Goal: Find specific page/section: Find specific page/section

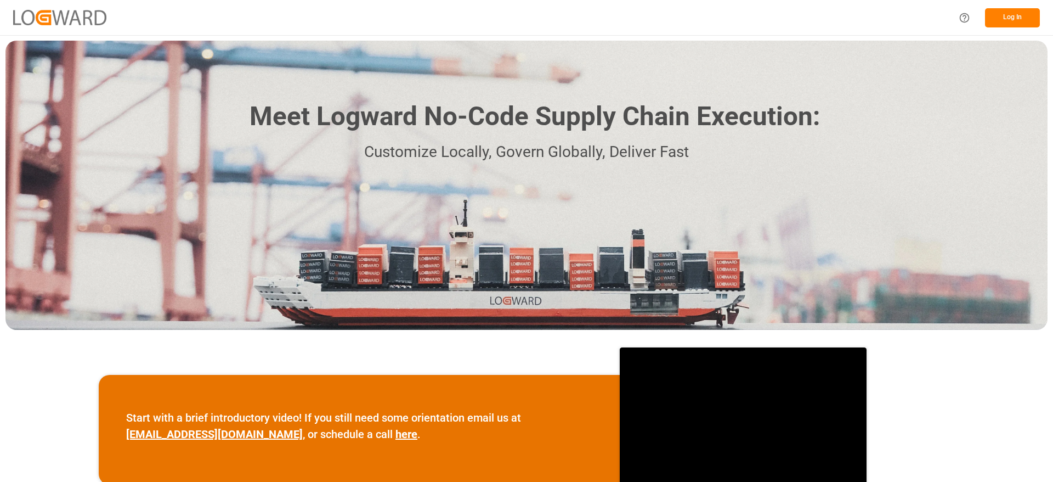
click at [1028, 19] on button "Log In" at bounding box center [1012, 17] width 55 height 19
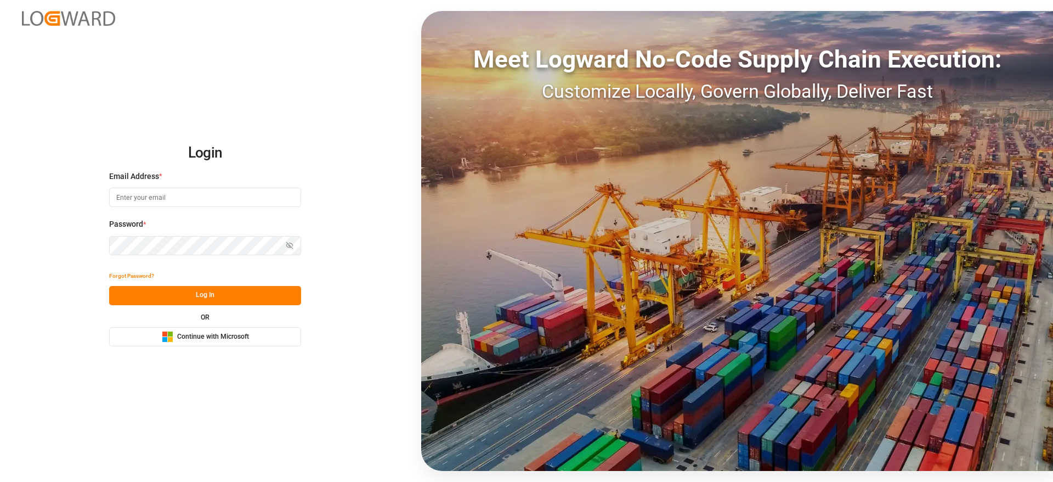
click at [246, 346] on button "Microsoft Logo Continue with Microsoft" at bounding box center [205, 336] width 192 height 19
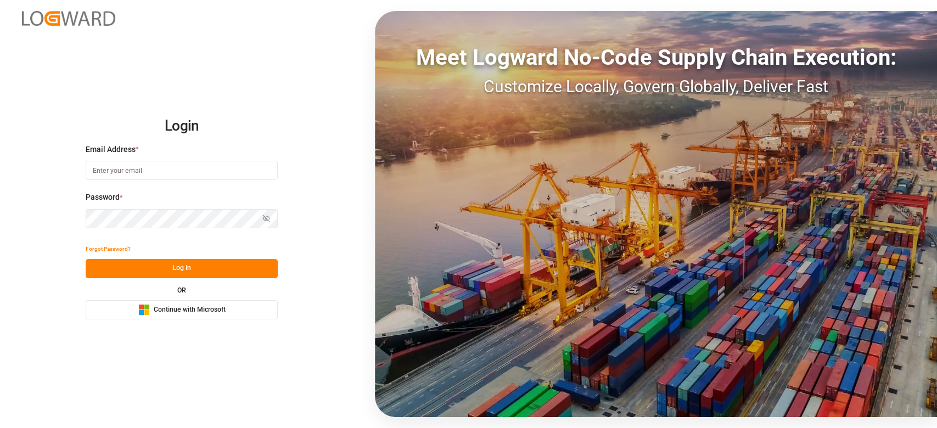
click at [194, 314] on span "Continue with Microsoft" at bounding box center [190, 310] width 72 height 10
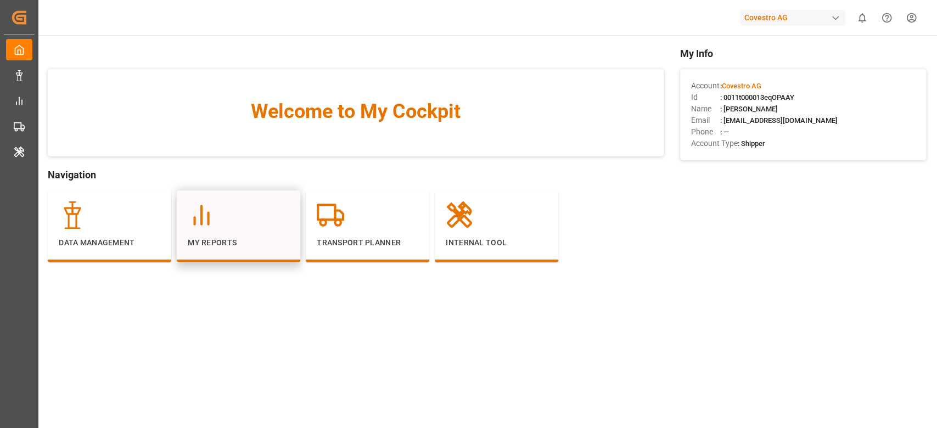
click at [255, 218] on div at bounding box center [239, 214] width 102 height 27
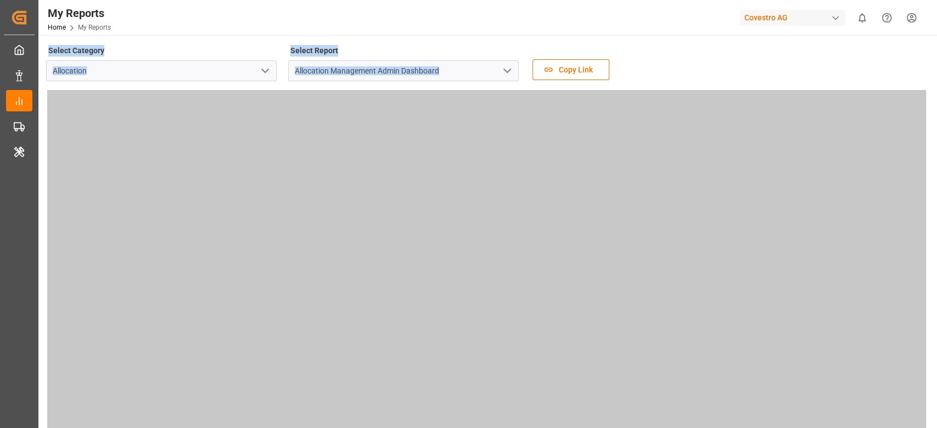
click at [690, 58] on div "Select Category Allocation Select Report Allocation Management Admin Dashboard …" at bounding box center [486, 66] width 881 height 46
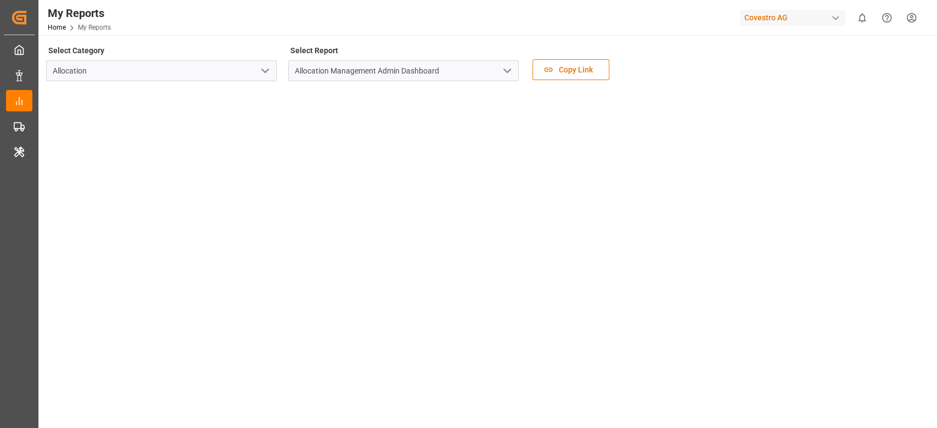
click at [509, 73] on icon "open menu" at bounding box center [506, 70] width 13 height 13
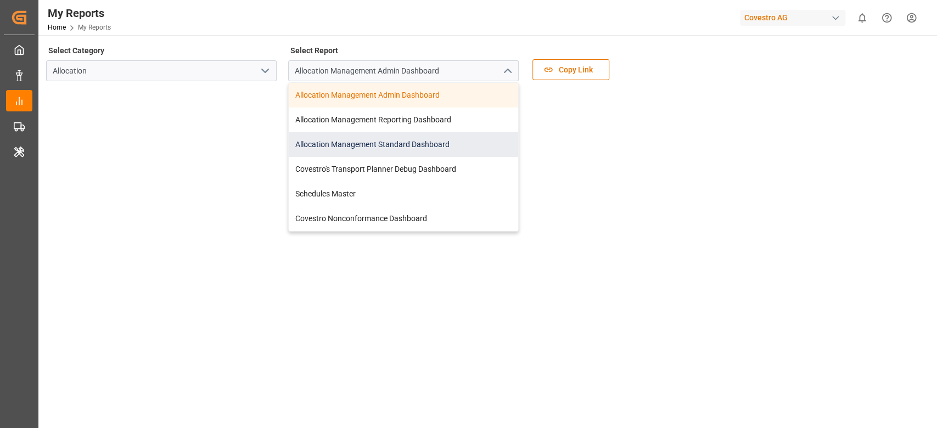
click at [432, 143] on div "Allocation Management Standard Dashboard" at bounding box center [403, 144] width 229 height 25
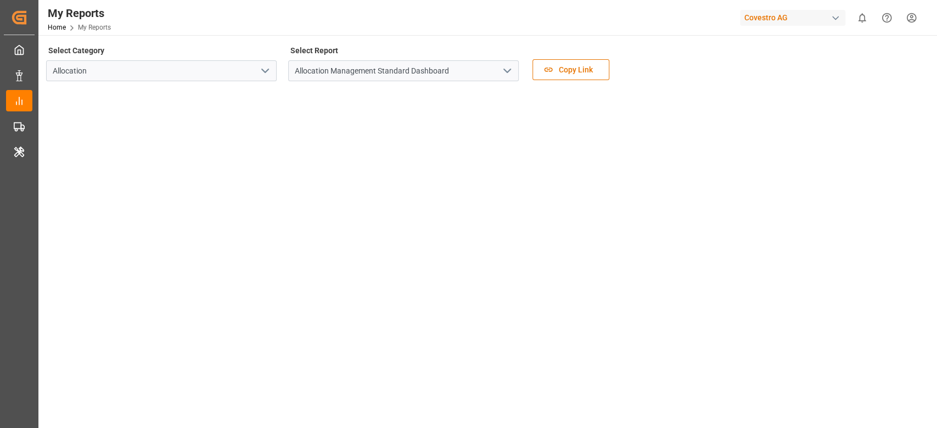
click at [762, 19] on div "Covestro AG" at bounding box center [792, 18] width 105 height 16
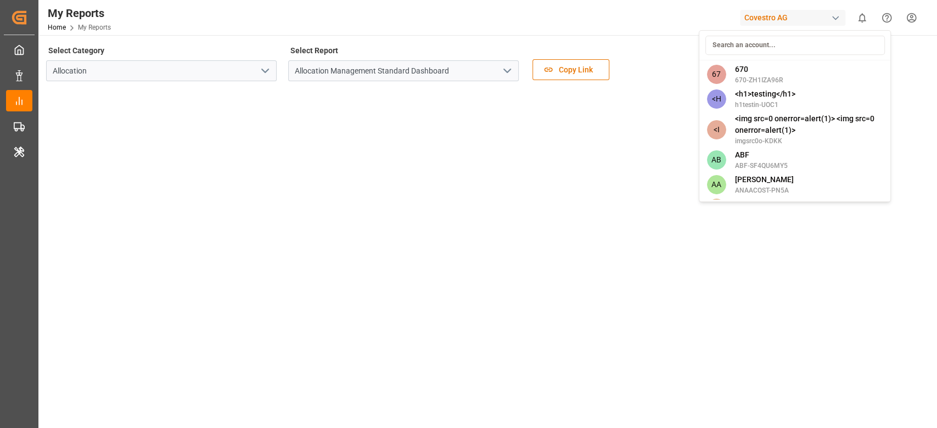
click at [742, 37] on input at bounding box center [793, 45] width 179 height 19
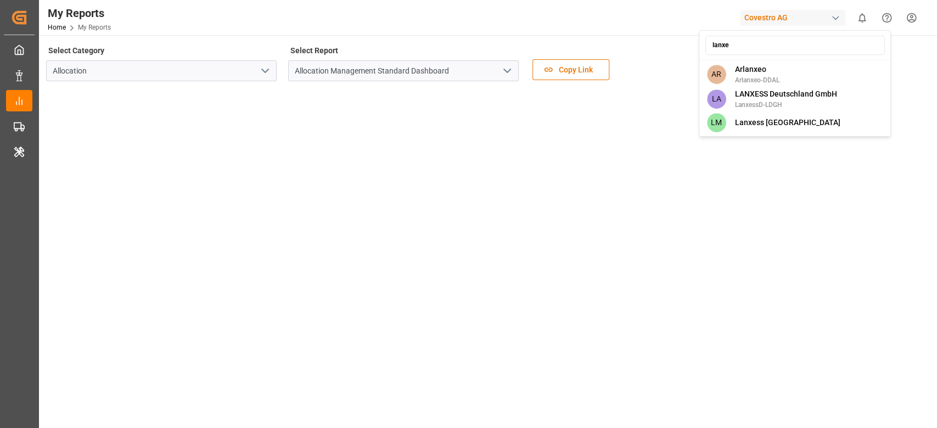
type input "lanxes"
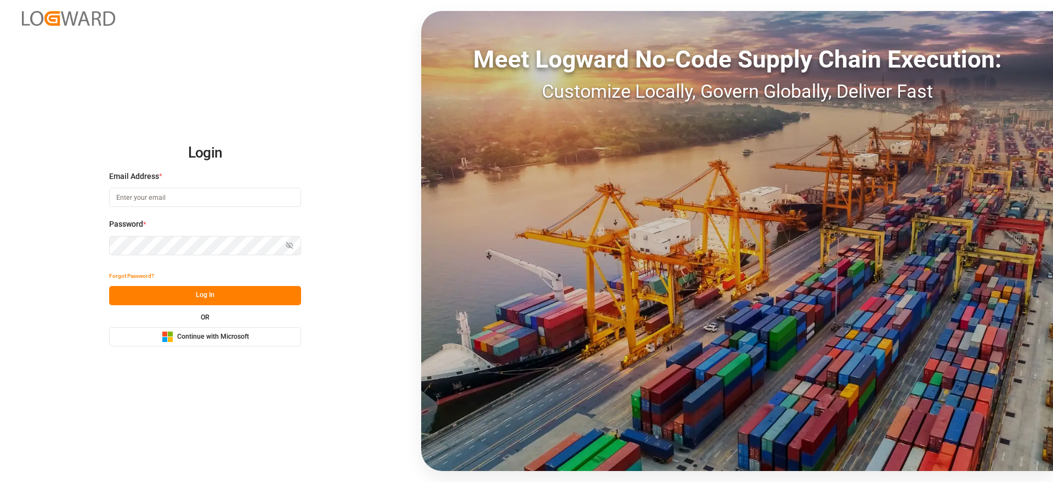
click at [247, 348] on div "Login Email Address * Password * Show password Forgot Password? Log In OR Micro…" at bounding box center [526, 241] width 1053 height 482
click at [239, 336] on span "Continue with Microsoft" at bounding box center [213, 337] width 72 height 10
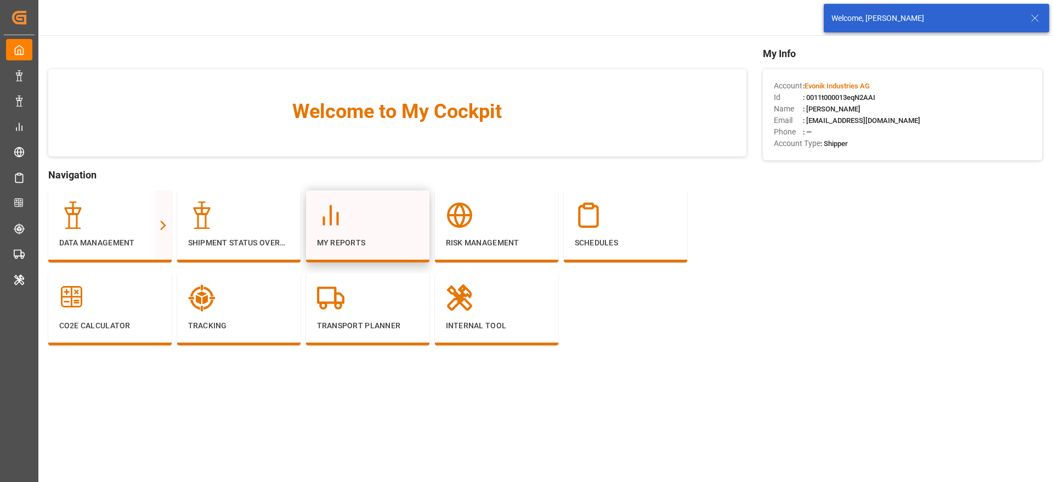
click at [385, 241] on p "My Reports" at bounding box center [368, 243] width 102 height 12
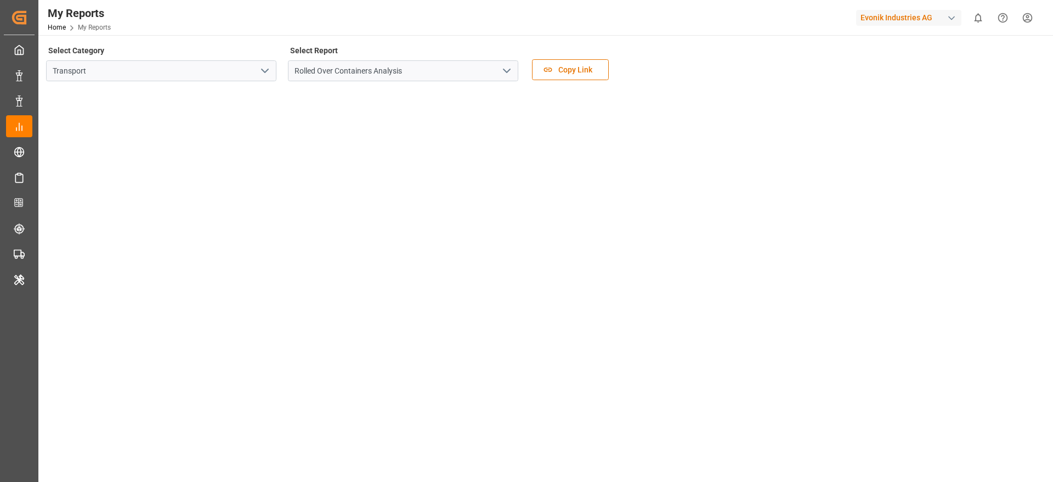
click at [268, 73] on icon "open menu" at bounding box center [264, 70] width 13 height 13
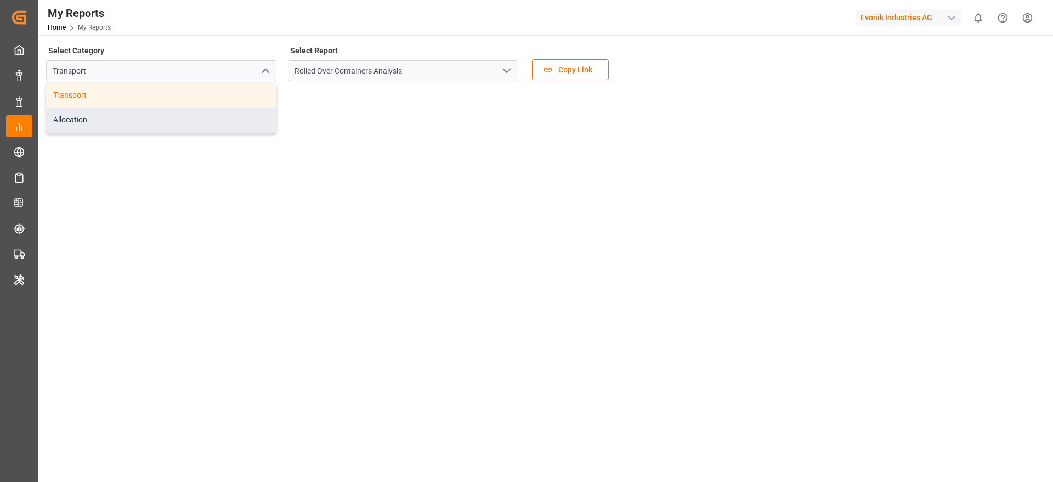
click at [208, 108] on div "Allocation" at bounding box center [161, 120] width 229 height 25
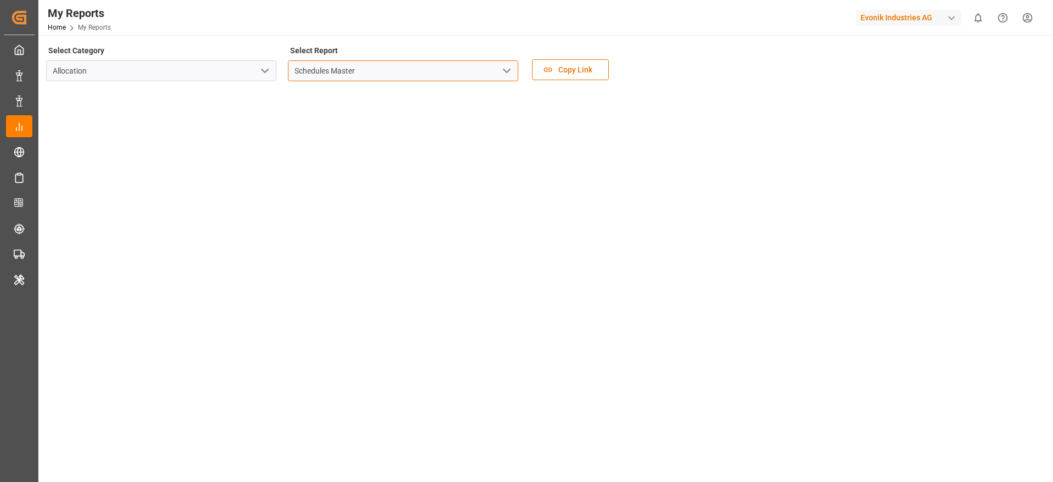
click at [369, 75] on input "Schedules Master" at bounding box center [403, 70] width 230 height 21
click at [507, 72] on polyline "open menu" at bounding box center [507, 70] width 7 height 3
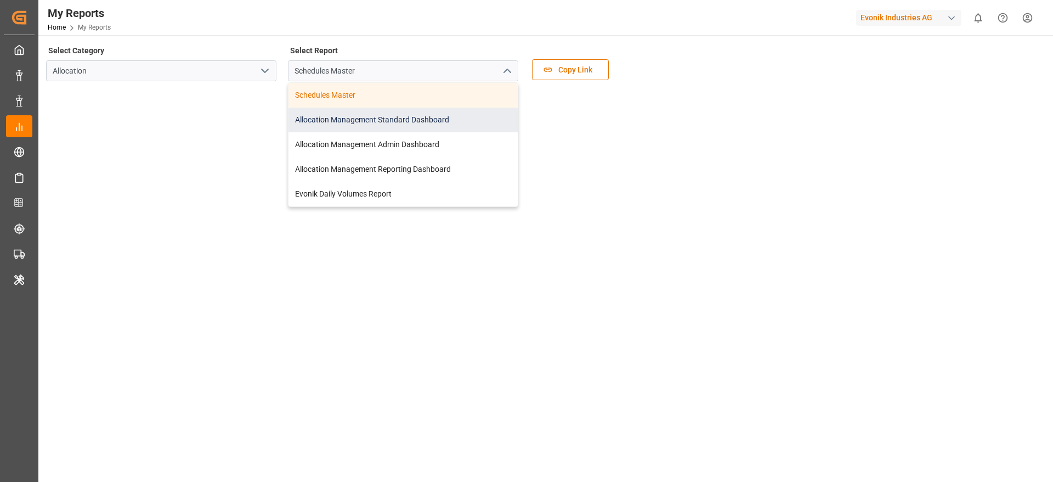
click at [450, 120] on div "Allocation Management Standard Dashboard" at bounding box center [403, 120] width 229 height 25
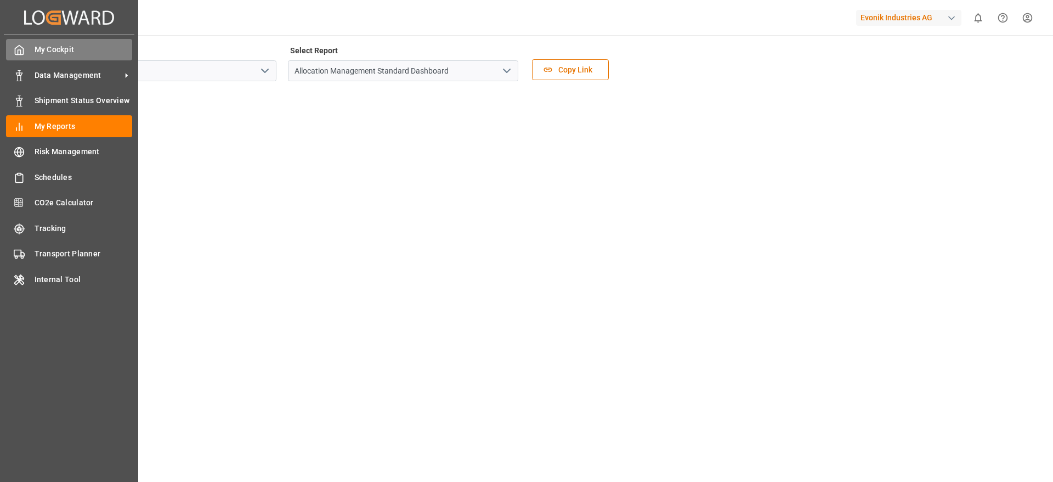
click at [35, 54] on span "My Cockpit" at bounding box center [84, 50] width 98 height 12
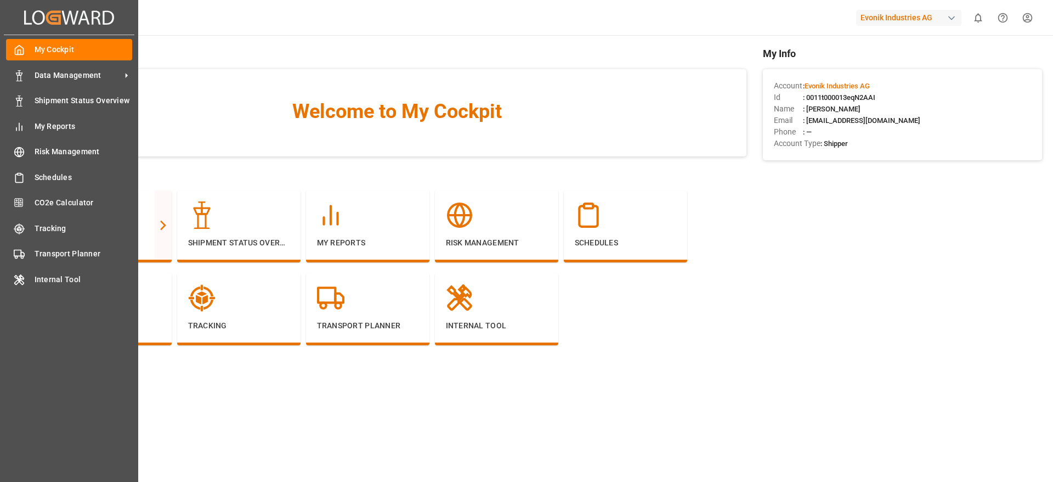
click at [35, 54] on div "Created by potrace 1.15, written by Peter Selinger 2001-2017 Created by potrace…" at bounding box center [69, 232] width 138 height 464
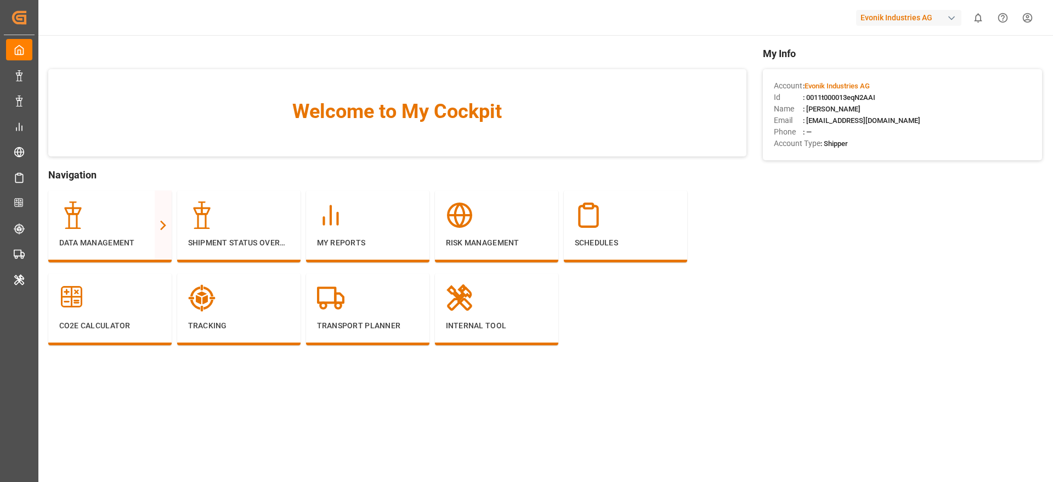
click at [836, 97] on div "Id : 0011t000013eqN2AAI" at bounding box center [902, 98] width 257 height 12
click at [836, 97] on span ": 0011t000013eqN2AAI" at bounding box center [839, 97] width 72 height 8
copy span "0011t000013eqN2AAI"
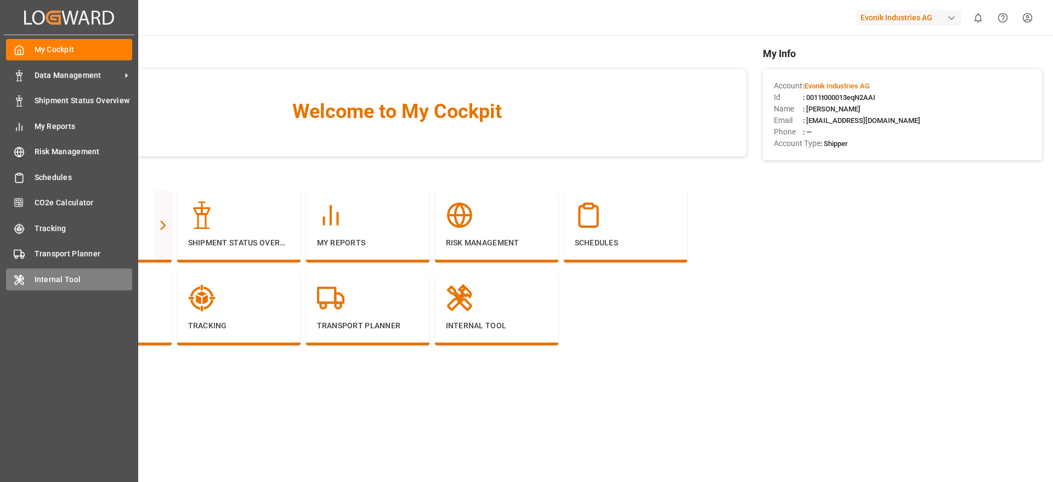
click at [50, 272] on div "Internal Tool Internal Tool" at bounding box center [69, 278] width 126 height 21
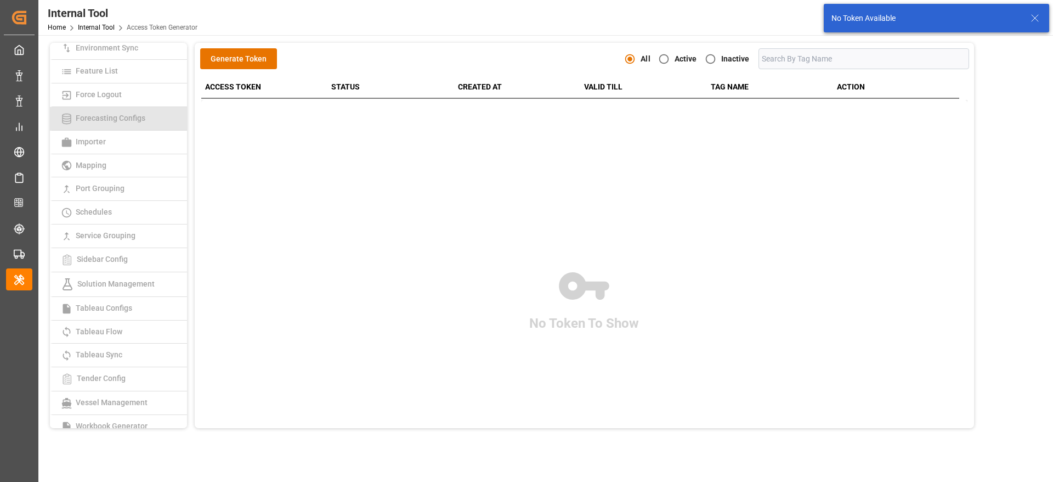
scroll to position [173, 0]
click at [96, 353] on span "Tableau Sync" at bounding box center [98, 352] width 53 height 9
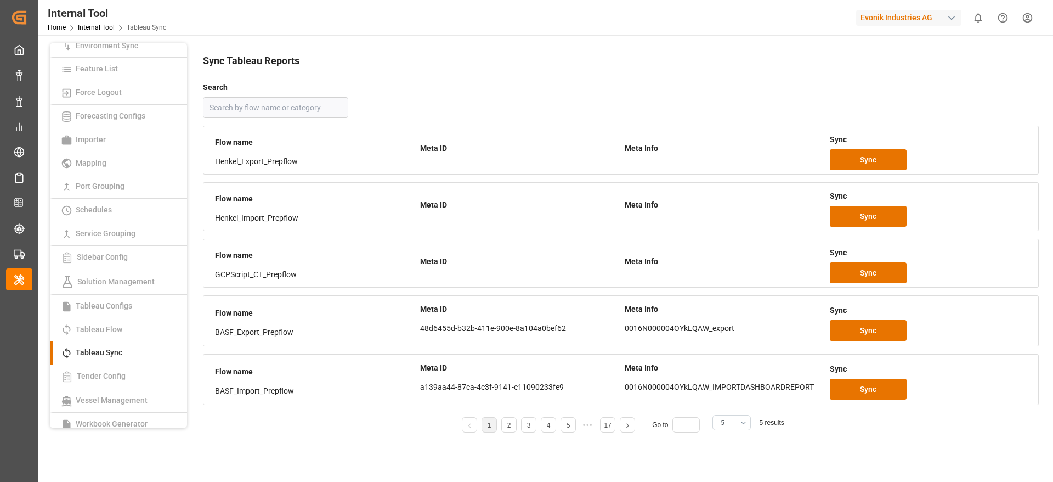
click at [720, 423] on button "5" at bounding box center [732, 422] width 38 height 15
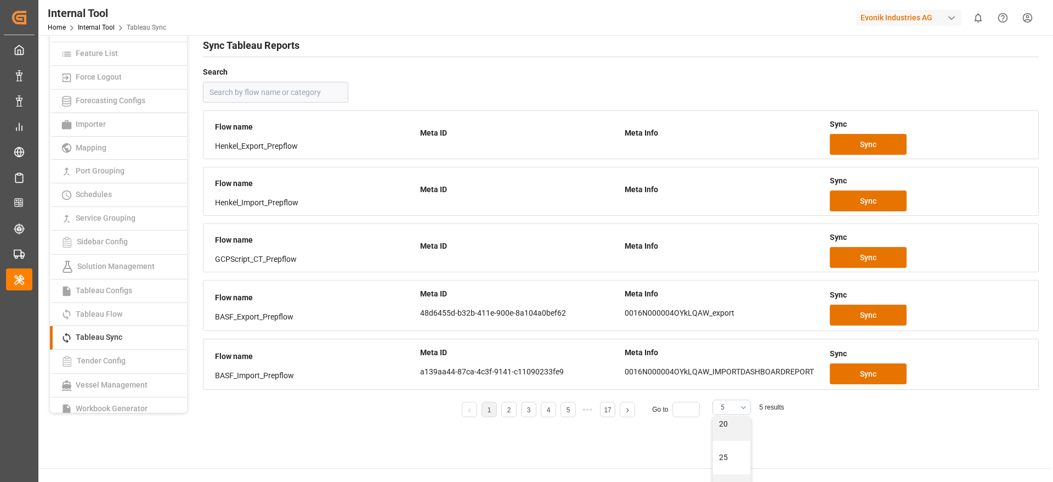
scroll to position [127, 0]
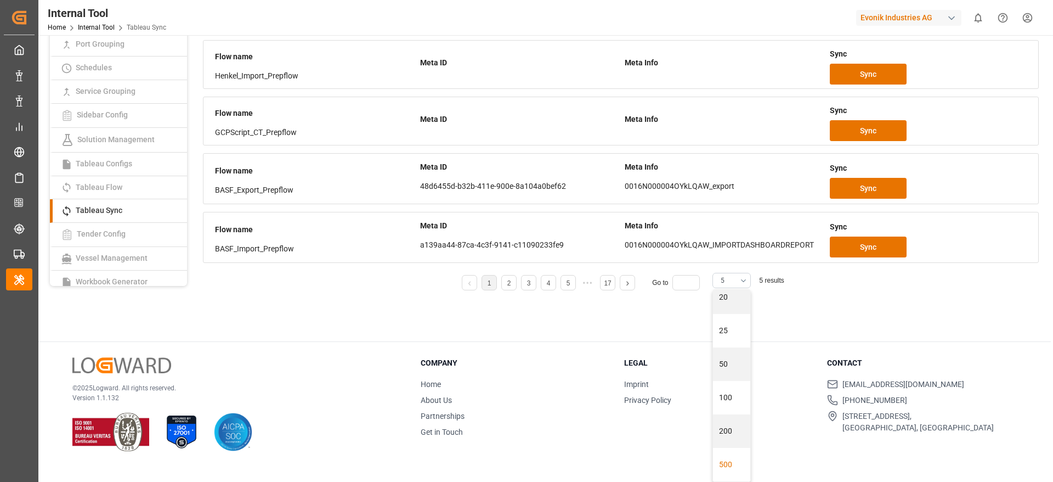
click at [724, 457] on div "500" at bounding box center [731, 464] width 37 height 33
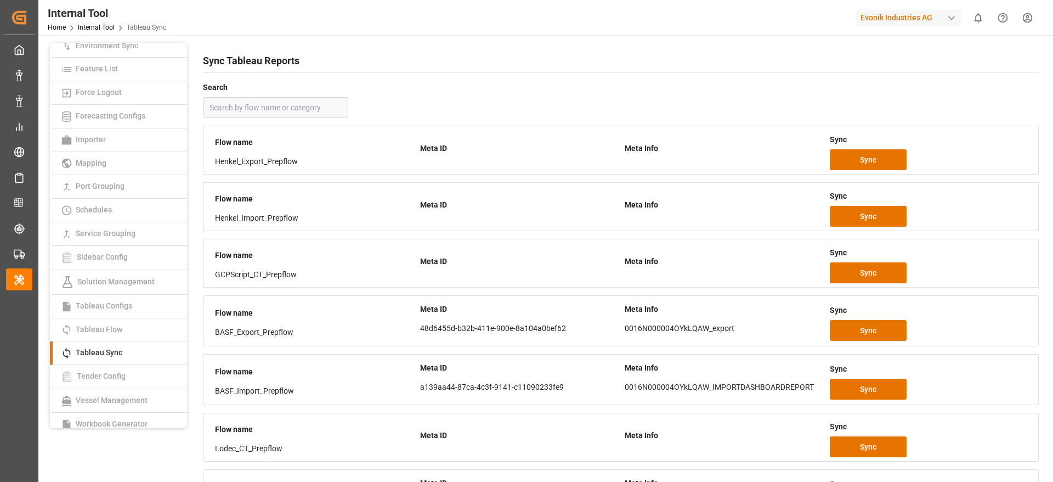
scroll to position [592, 0]
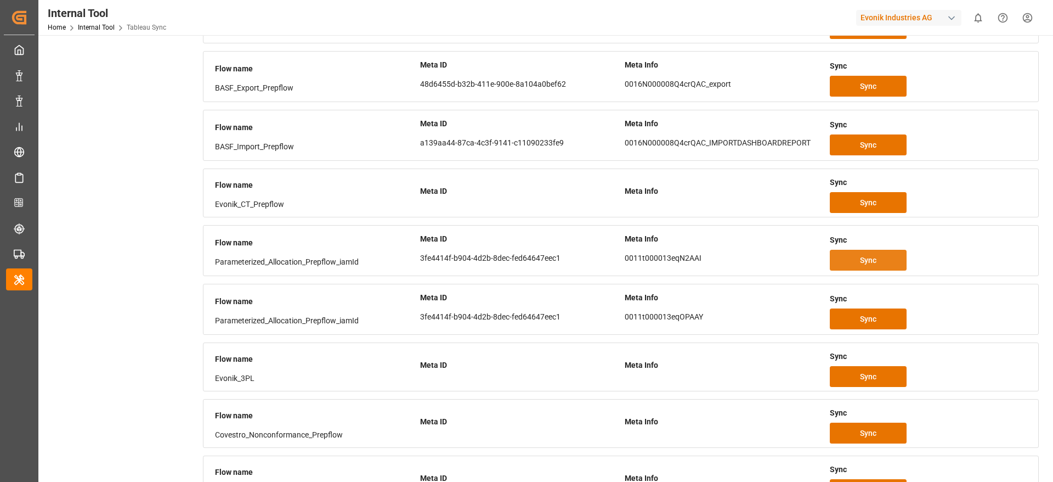
click at [869, 256] on span "Sync" at bounding box center [868, 261] width 16 height 12
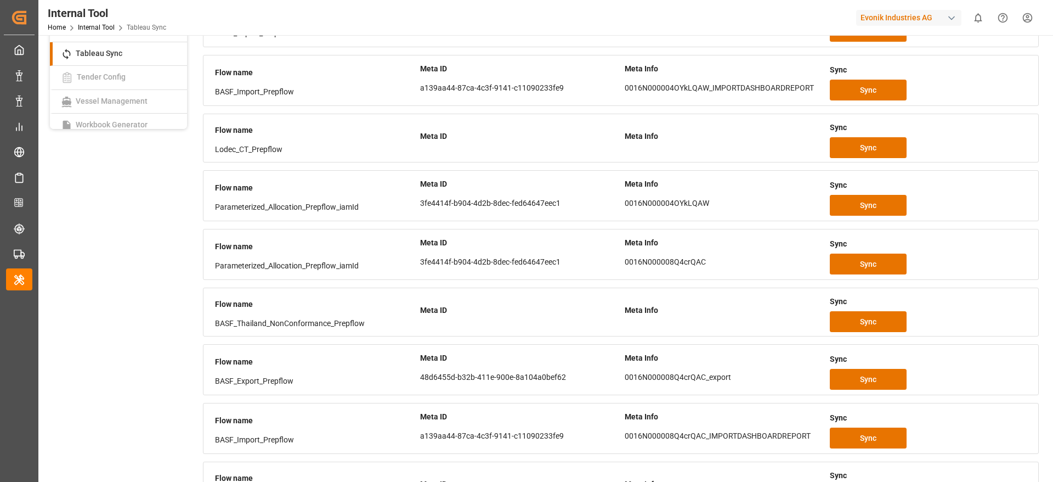
scroll to position [291, 0]
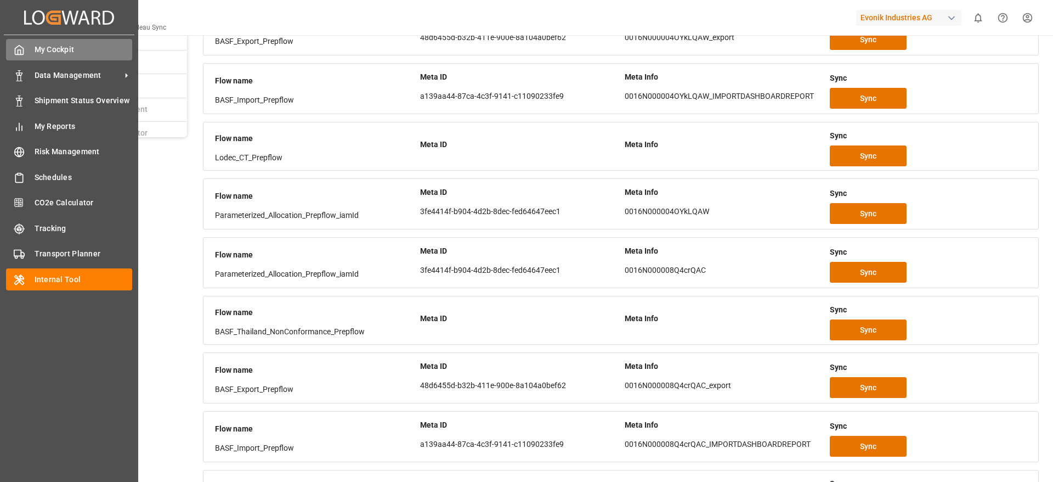
click at [29, 47] on div "My Cockpit My Cockpit" at bounding box center [69, 49] width 126 height 21
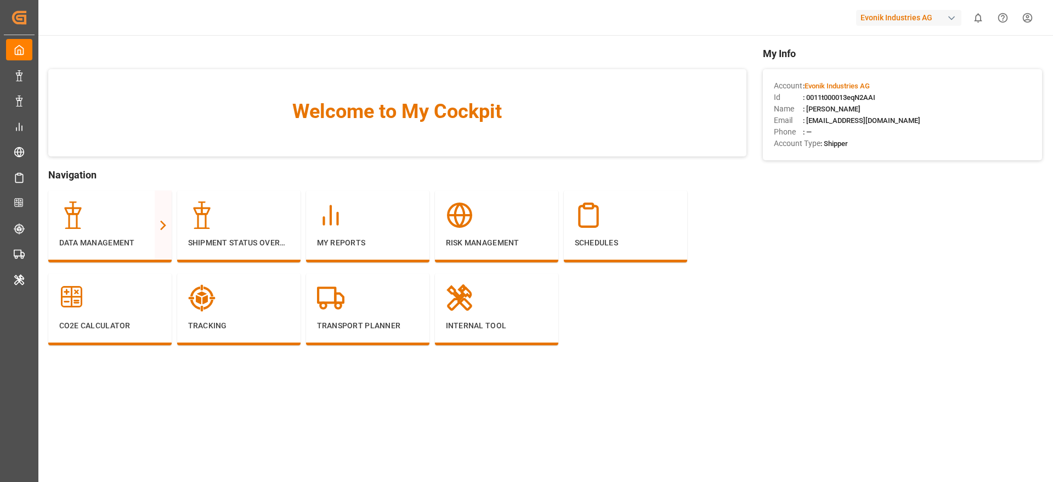
click at [907, 16] on div "Evonik Industries AG" at bounding box center [908, 18] width 105 height 16
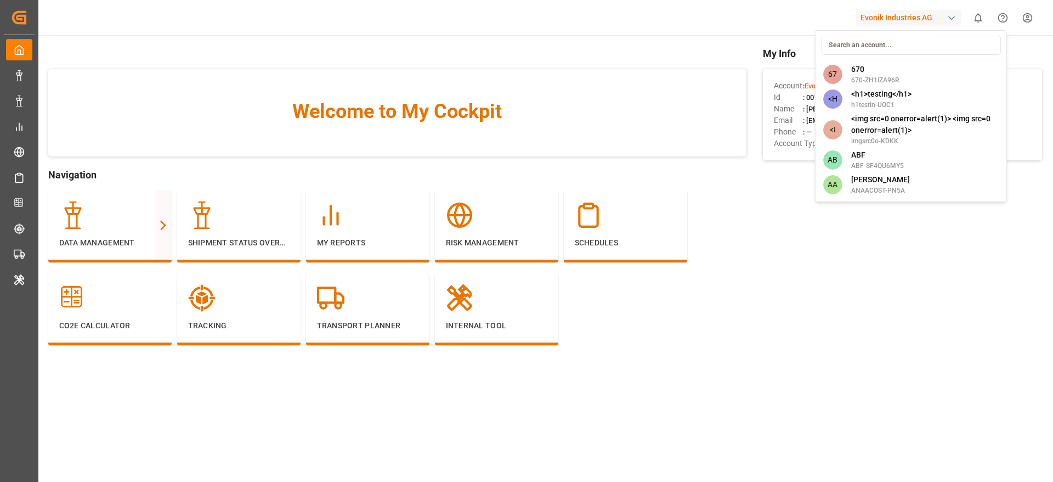
click at [866, 42] on input at bounding box center [911, 45] width 179 height 19
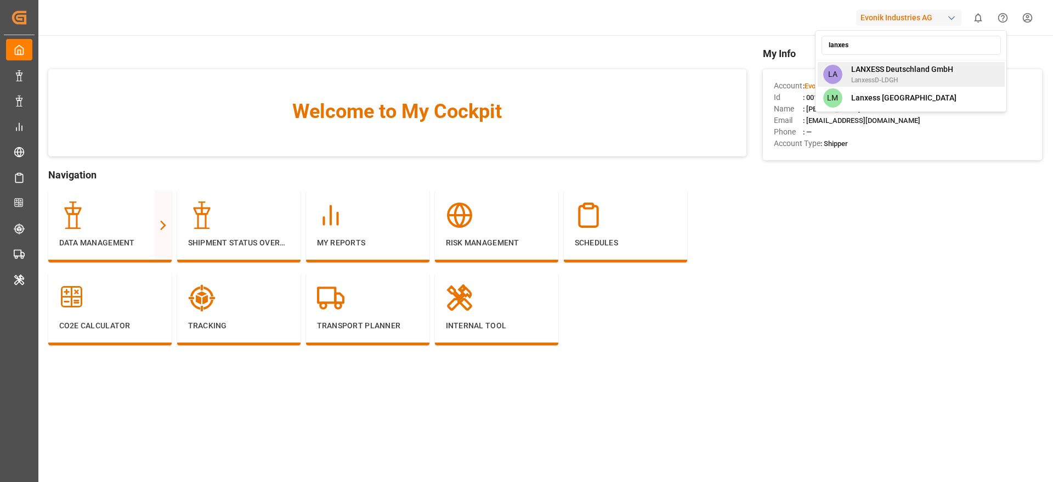
type input "lanxes"
click at [874, 63] on div "LA LANXESS Deutschland GmbH LanxessD-LDGH" at bounding box center [911, 74] width 187 height 25
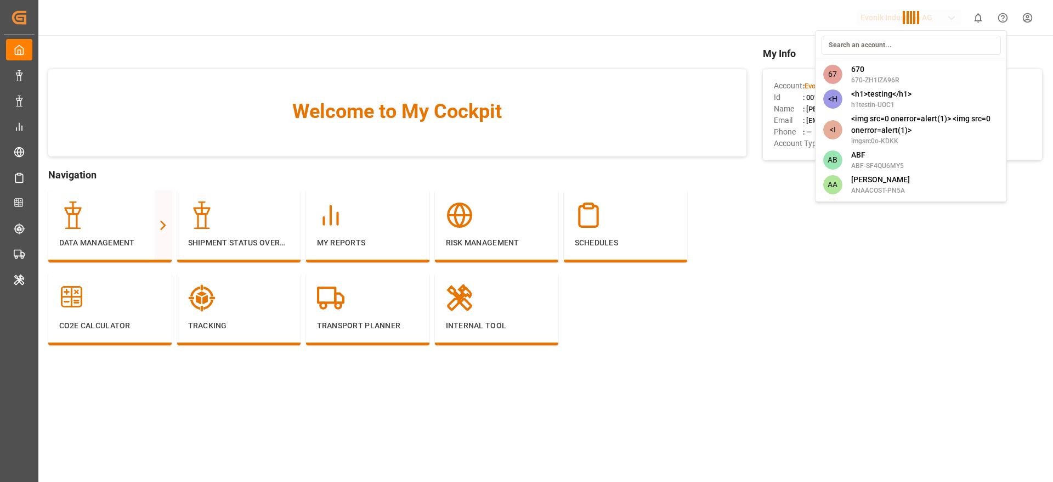
click at [874, 63] on div "67 670 670-ZH1IZA96R <H <h1>testing</h1> h1testin-UOC1 <I <img src=0 onerror=al…" at bounding box center [911, 116] width 192 height 172
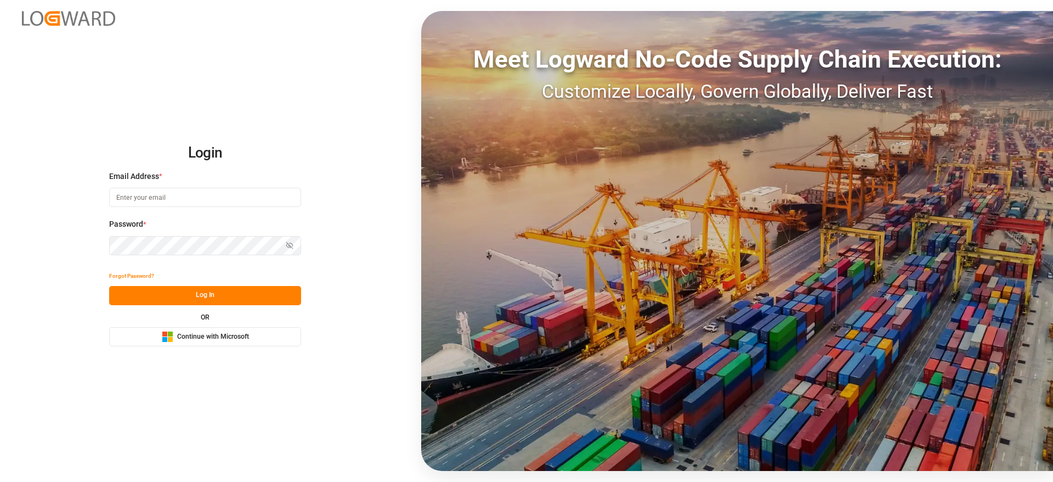
click at [235, 342] on div "Microsoft Logo Continue with Microsoft" at bounding box center [205, 337] width 87 height 12
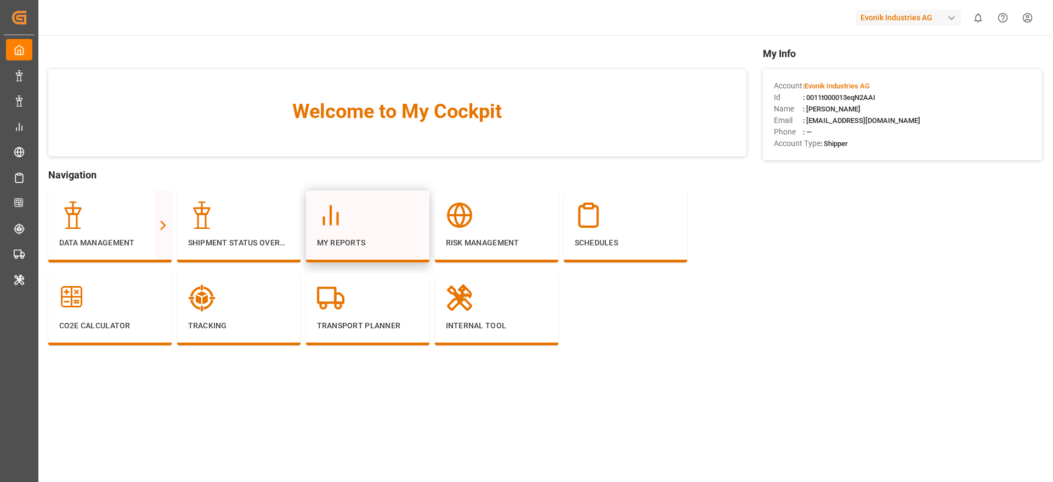
click at [339, 229] on div "My Reports" at bounding box center [368, 224] width 102 height 47
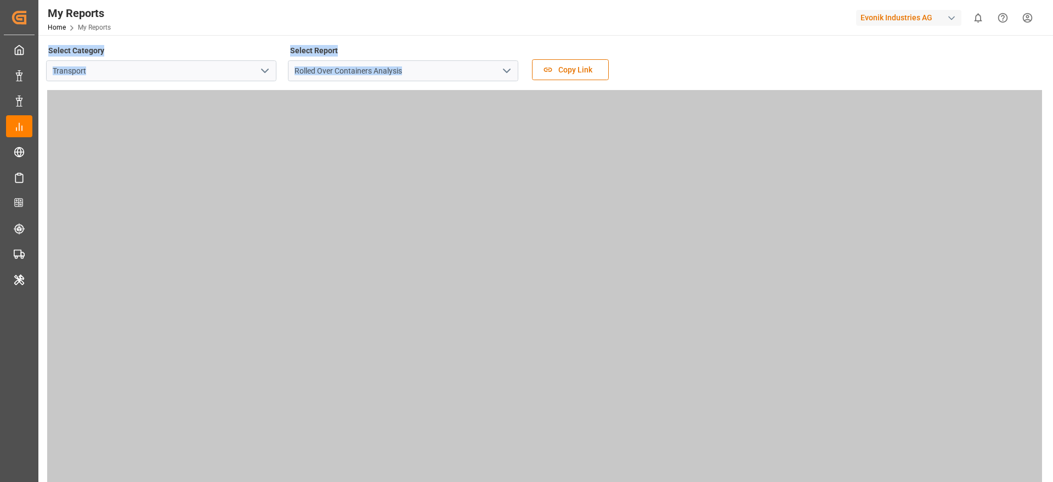
click at [259, 69] on icon "open menu" at bounding box center [264, 70] width 13 height 13
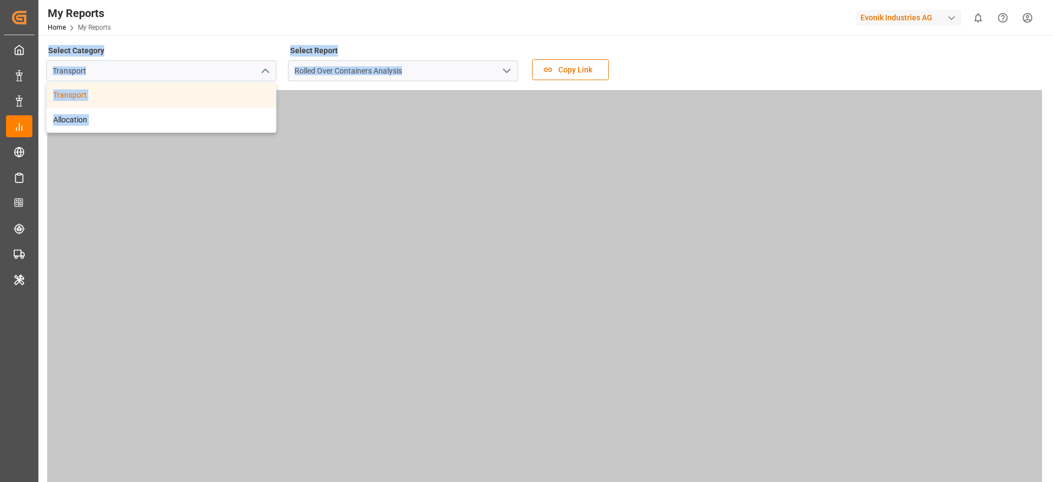
click at [674, 76] on div "Select Category Transport Transport Allocation Select Report Rolled Over Contai…" at bounding box center [544, 66] width 997 height 46
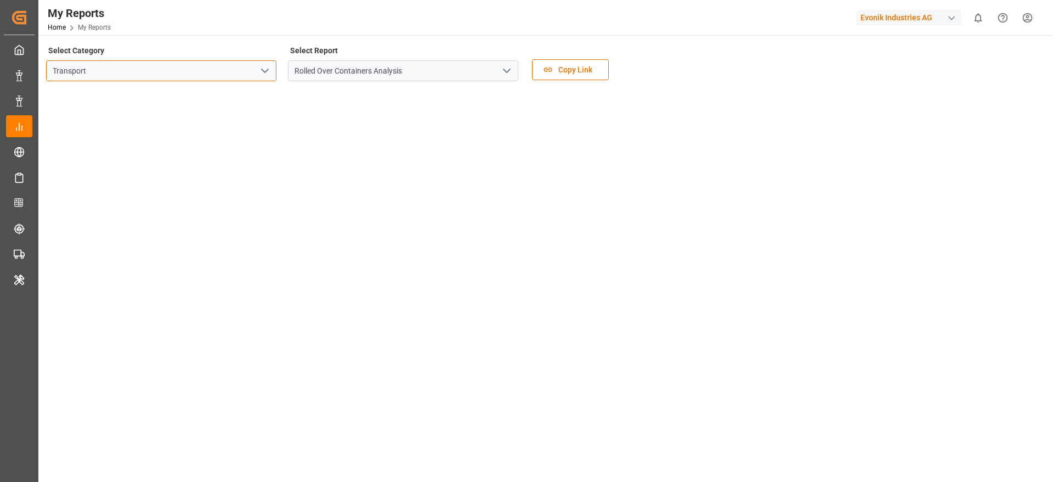
drag, startPoint x: 275, startPoint y: 66, endPoint x: 267, endPoint y: 69, distance: 8.7
click at [267, 69] on div "Transport" at bounding box center [161, 70] width 230 height 21
click at [267, 69] on icon "open menu" at bounding box center [264, 70] width 13 height 13
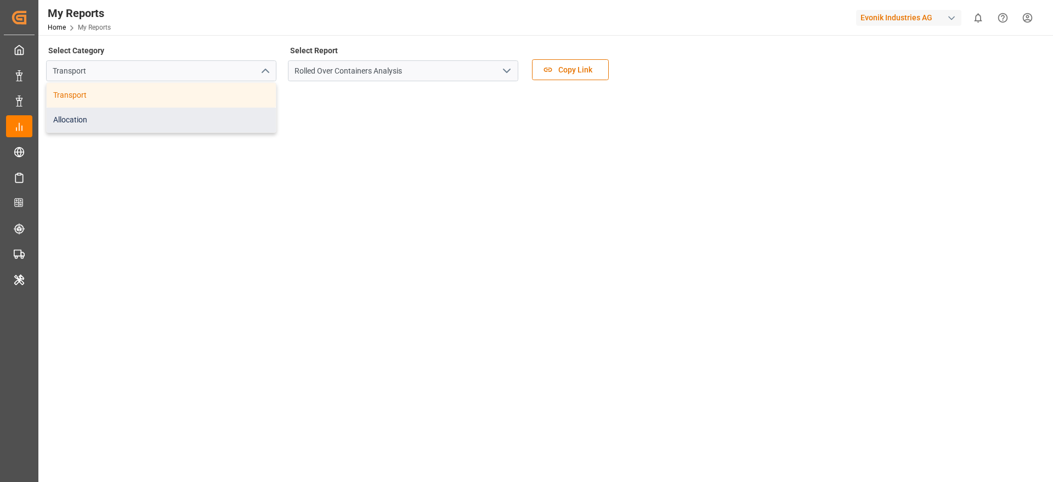
click at [201, 116] on div "Allocation" at bounding box center [161, 120] width 229 height 25
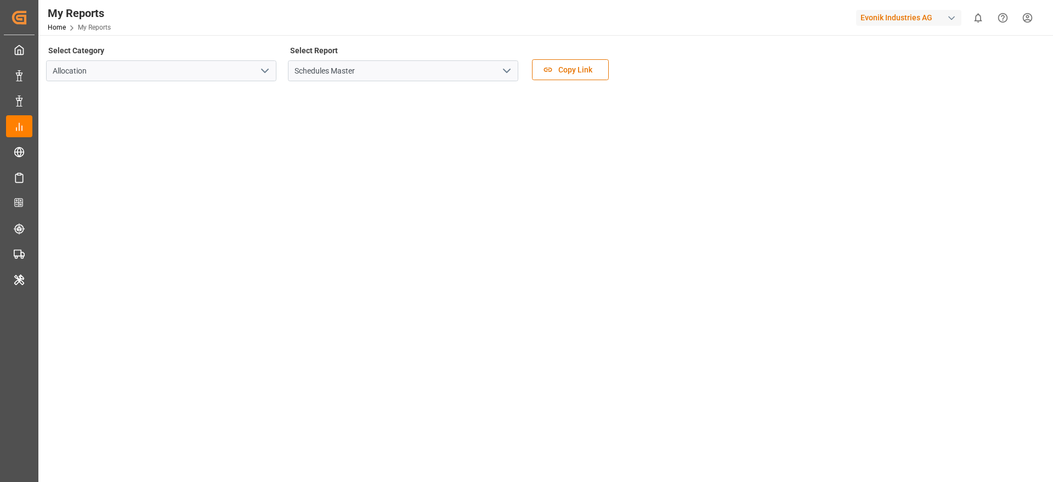
click at [509, 71] on icon "open menu" at bounding box center [506, 70] width 13 height 13
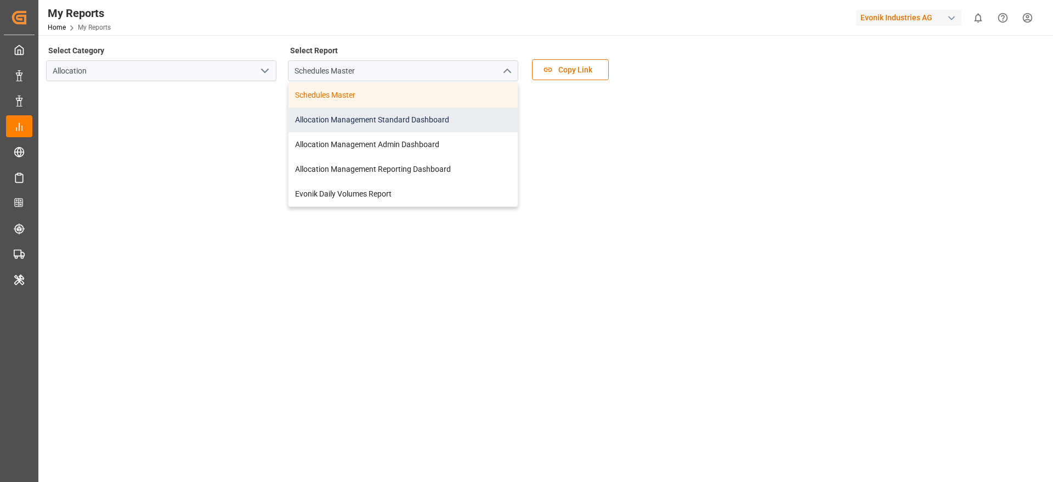
click at [456, 124] on div "Allocation Management Standard Dashboard" at bounding box center [403, 120] width 229 height 25
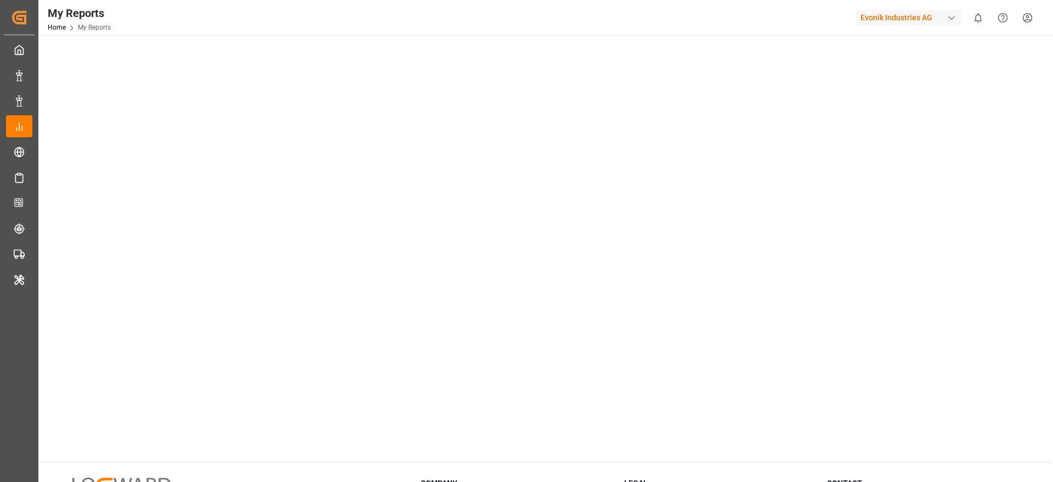
scroll to position [76, 0]
click at [898, 21] on div "Evonik Industries AG" at bounding box center [908, 18] width 105 height 16
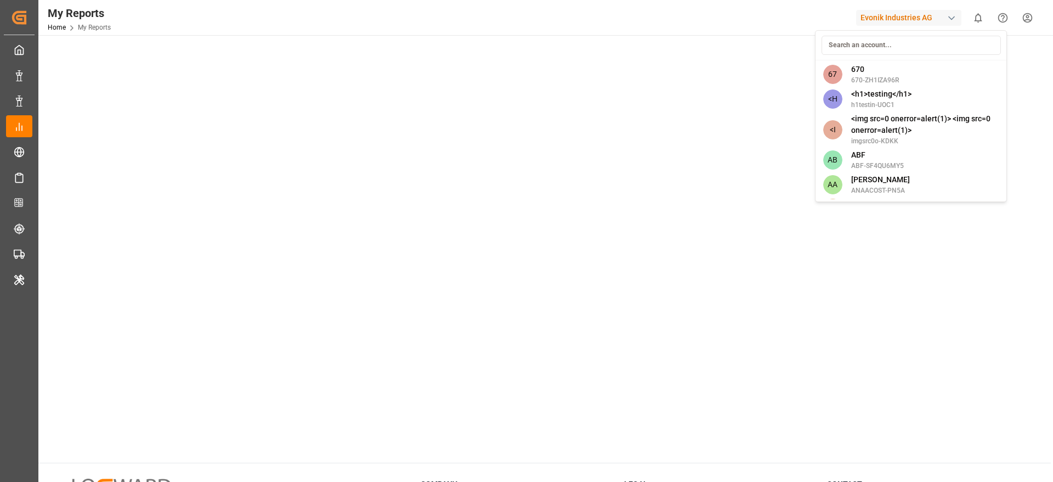
click at [855, 36] on input at bounding box center [911, 45] width 179 height 19
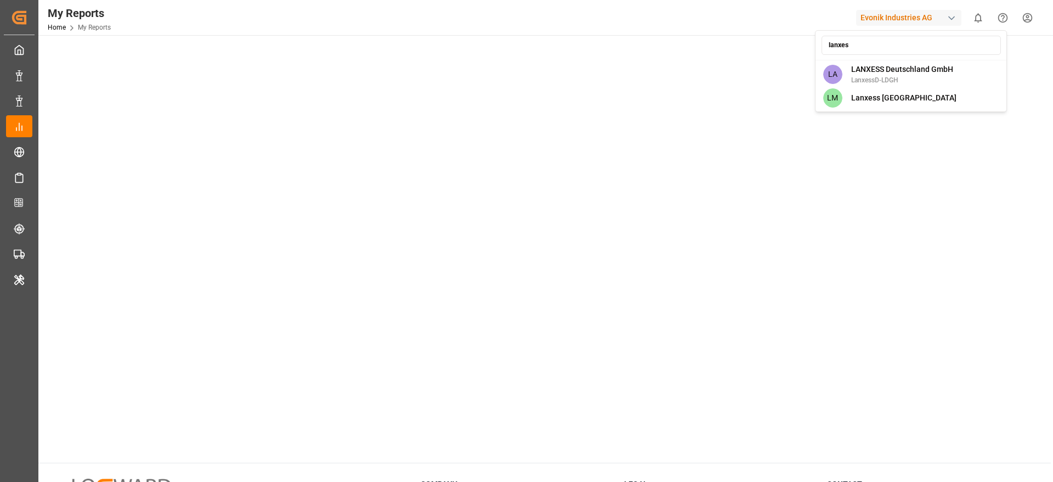
type input "lanxes"
click at [876, 60] on div "lanxes LA LANXESS Deutschland GmbH LanxessD-LDGH LM Lanxess Mexico" at bounding box center [911, 71] width 192 height 82
drag, startPoint x: 874, startPoint y: 97, endPoint x: 925, endPoint y: 55, distance: 65.1
click at [925, 55] on div "lanxes LA LANXESS Deutschland GmbH LanxessD-LDGH LM Lanxess Mexico" at bounding box center [911, 71] width 192 height 82
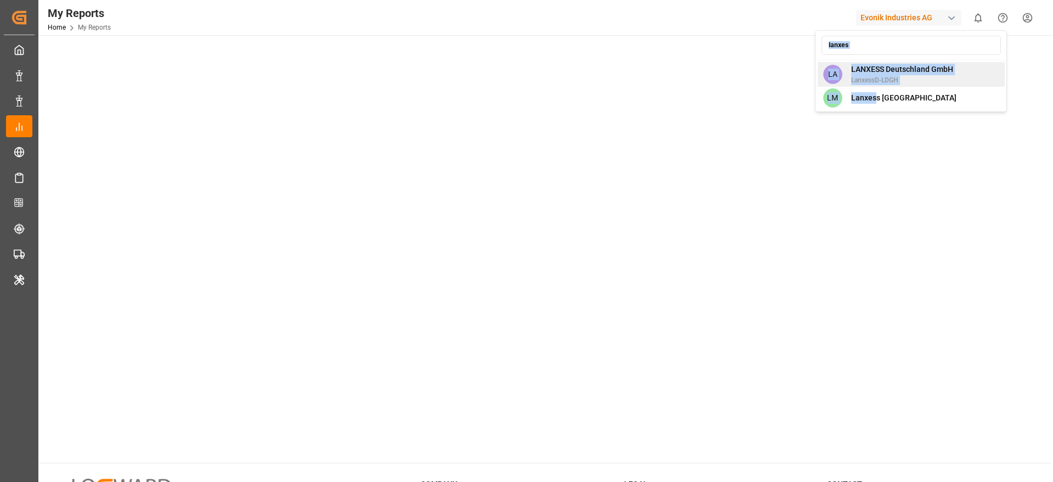
click at [934, 70] on span "LANXESS Deutschland GmbH" at bounding box center [903, 70] width 102 height 12
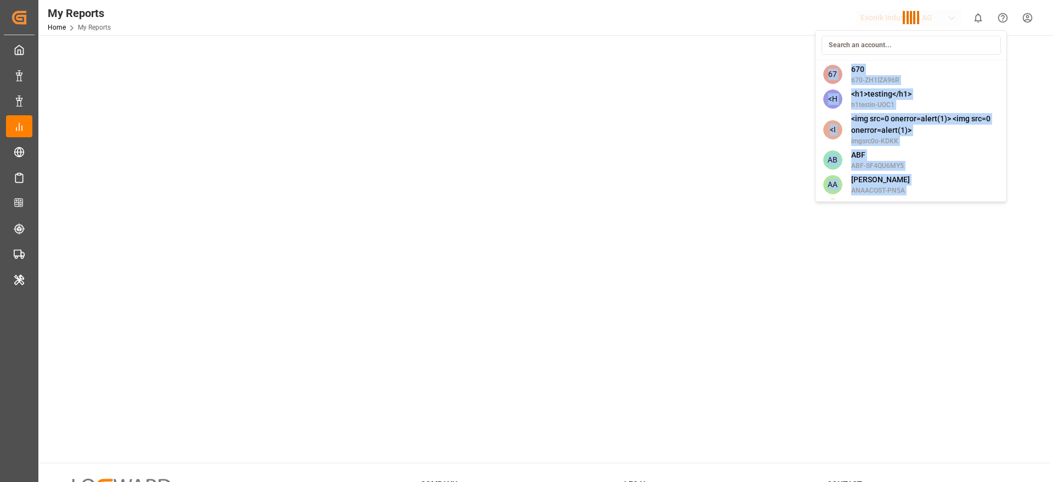
click at [934, 70] on div "67 670 670-ZH1IZA96R <H <h1>testing</h1> h1testin-UOC1 <I <img src=0 onerror=al…" at bounding box center [911, 116] width 192 height 172
